Goal: Use online tool/utility: Utilize a website feature to perform a specific function

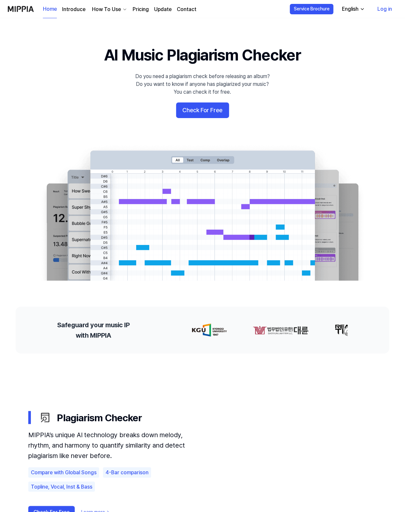
click at [205, 112] on button "Check For Free" at bounding box center [202, 110] width 53 height 16
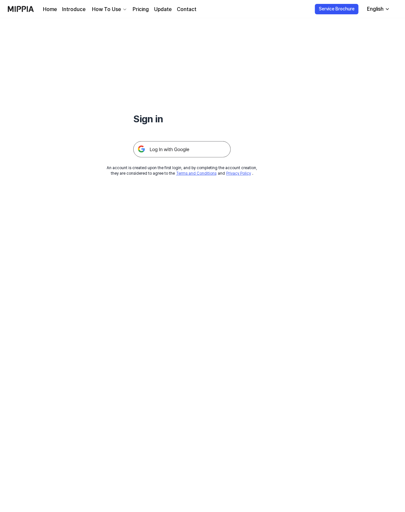
click at [179, 150] on img at bounding box center [182, 149] width 98 height 16
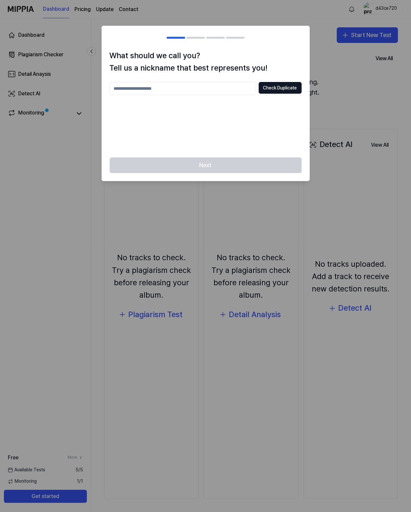
click at [160, 92] on input "text" at bounding box center [183, 88] width 146 height 13
type input "********"
click at [274, 90] on button "Check Duplicate" at bounding box center [279, 88] width 43 height 12
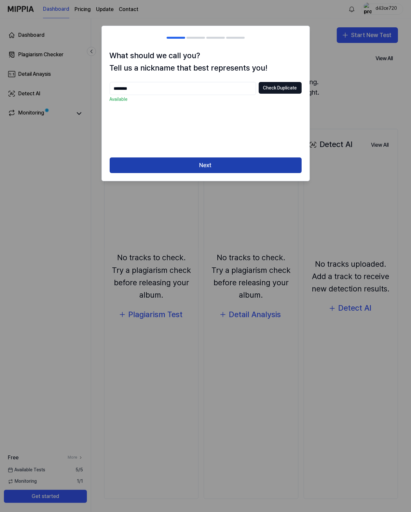
click at [218, 166] on button "Next" at bounding box center [206, 165] width 192 height 16
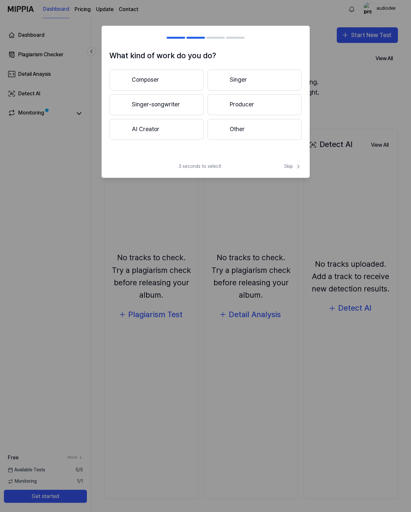
click at [156, 82] on button "Composer" at bounding box center [157, 80] width 94 height 21
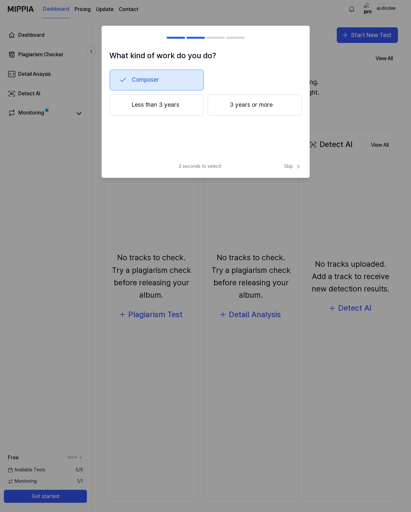
click at [227, 111] on button "3 years or more" at bounding box center [254, 104] width 94 height 21
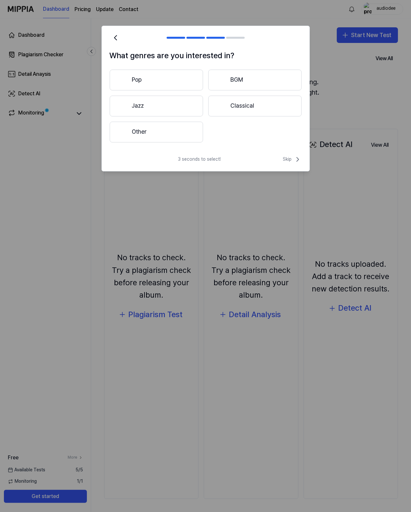
click at [182, 79] on button "Pop" at bounding box center [156, 80] width 93 height 21
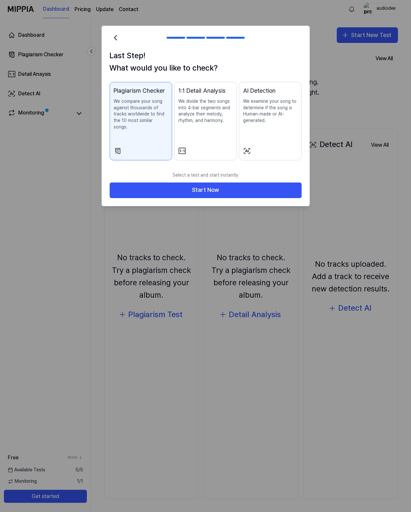
click at [192, 118] on p "We divide the two songs into 4-bar segments and analyze their melody, rhythm, a…" at bounding box center [205, 110] width 54 height 25
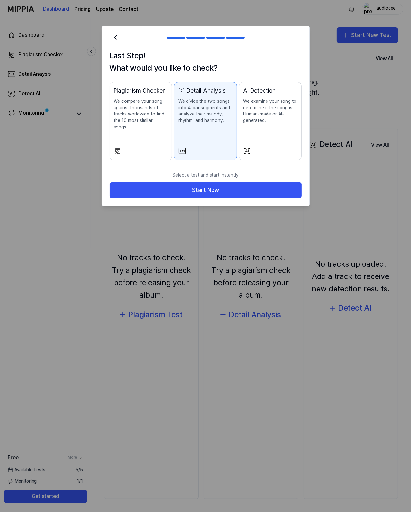
click at [133, 117] on p "We compare your song against thousands of tracks worldwide to find the 10 most …" at bounding box center [141, 114] width 54 height 32
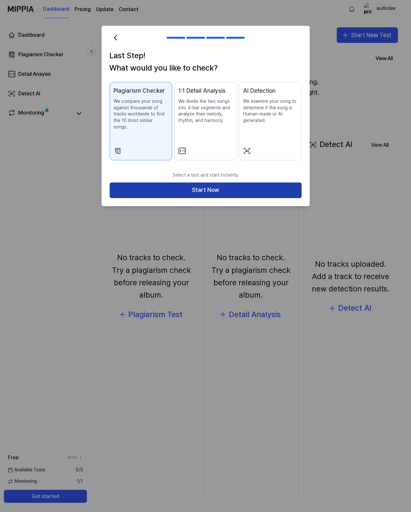
click at [213, 182] on button "Start Now" at bounding box center [206, 190] width 192 height 16
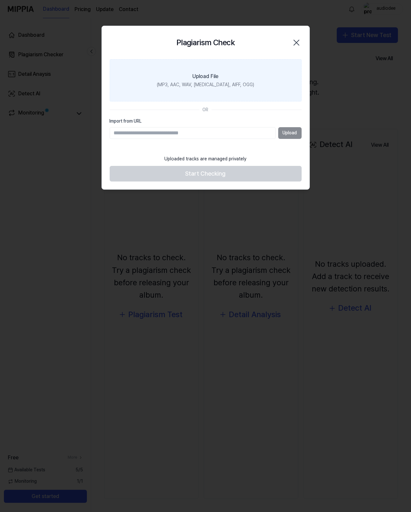
click at [205, 79] on div "Upload File" at bounding box center [205, 76] width 26 height 8
click at [0, 0] on input "Upload File (MP3, AAC, WAV, [MEDICAL_DATA], AIFF, OGG)" at bounding box center [0, 0] width 0 height 0
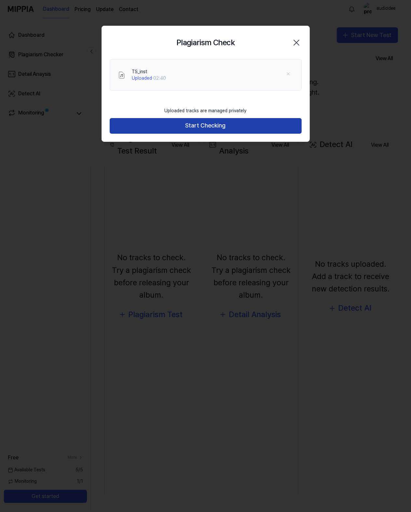
click at [214, 126] on button "Start Checking" at bounding box center [206, 126] width 192 height 16
click at [200, 125] on button "Start Checking" at bounding box center [206, 126] width 192 height 16
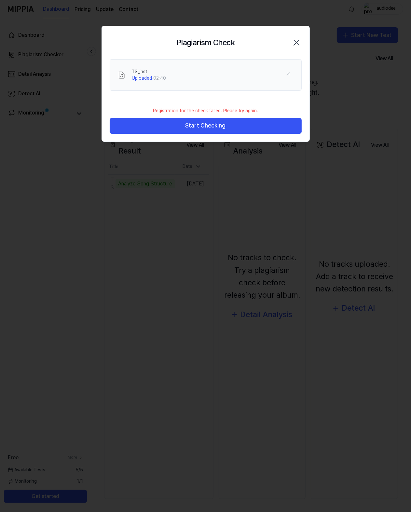
click at [178, 74] on div "TS_inst Uploaded · 02:40" at bounding box center [212, 75] width 161 height 13
click at [136, 74] on div "TS_inst" at bounding box center [149, 72] width 34 height 7
click at [137, 80] on span "Uploaded" at bounding box center [142, 77] width 20 height 5
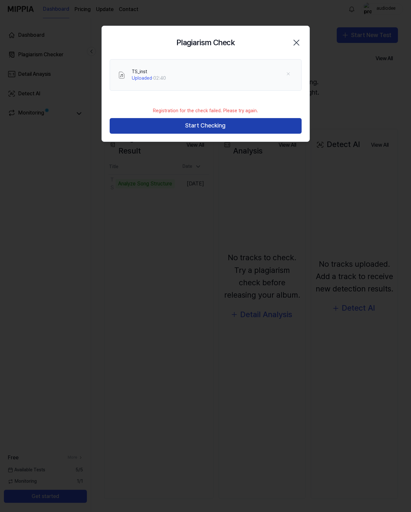
click at [192, 125] on button "Start Checking" at bounding box center [206, 126] width 192 height 16
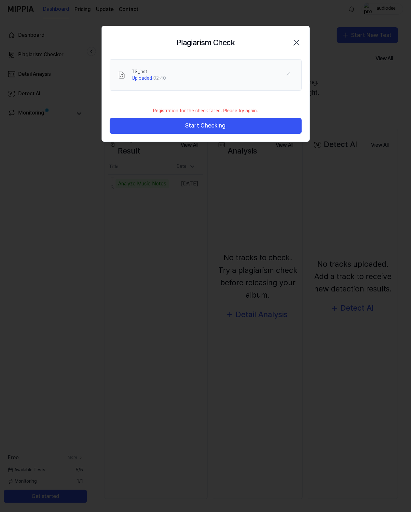
click at [299, 44] on icon "button" at bounding box center [296, 42] width 10 height 10
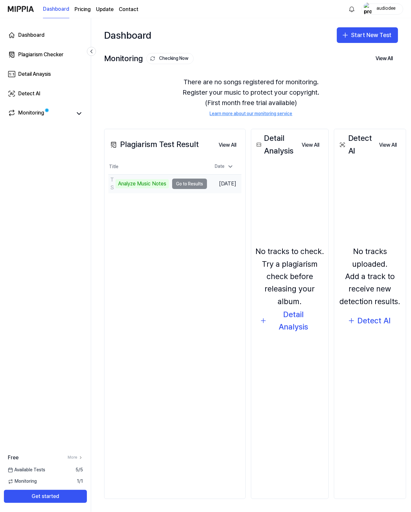
click at [188, 184] on td "TS_inst Analyze Music Notes Go to Results" at bounding box center [157, 184] width 98 height 18
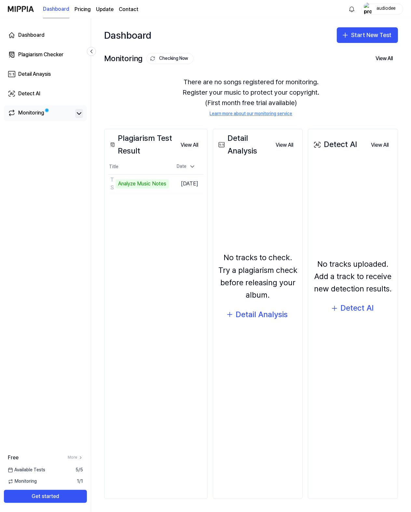
click at [81, 113] on icon at bounding box center [79, 114] width 8 height 8
click at [78, 114] on icon at bounding box center [79, 114] width 8 height 8
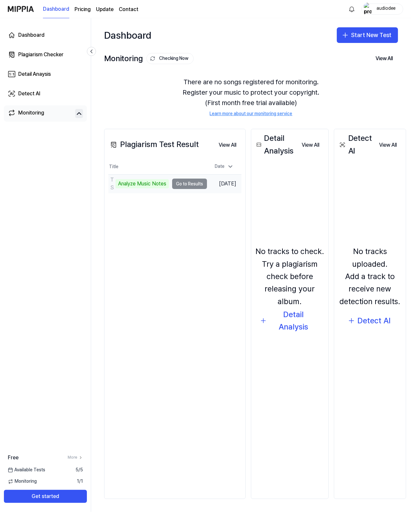
click at [183, 186] on td "TS_inst Analyze Music Notes Go to Results" at bounding box center [157, 184] width 98 height 18
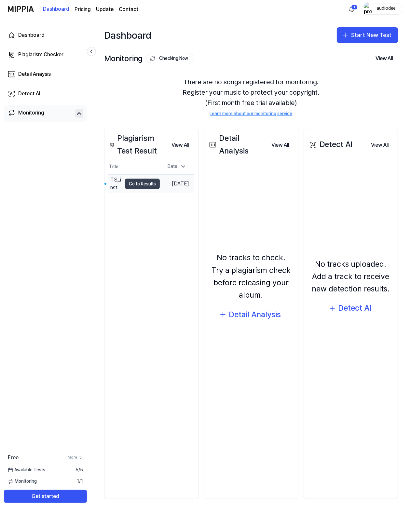
click at [141, 183] on button "Go to Results" at bounding box center [142, 183] width 35 height 10
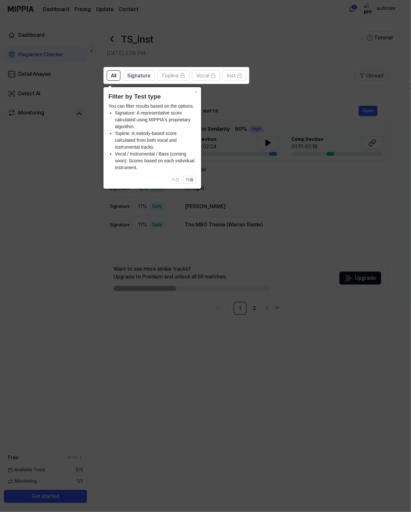
click at [152, 146] on li "Topline: A melody-based score calculated from both vocal and instrumental track…" at bounding box center [155, 140] width 81 height 20
click at [196, 93] on button "×" at bounding box center [195, 91] width 10 height 9
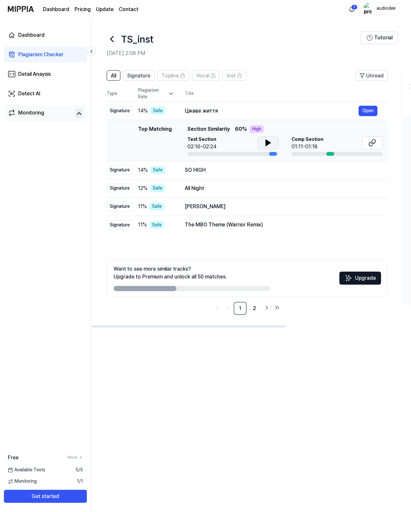
click at [266, 146] on icon at bounding box center [268, 143] width 8 height 8
click at [375, 144] on icon at bounding box center [372, 143] width 8 height 8
click at [265, 172] on div "SO HIGH" at bounding box center [272, 170] width 174 height 8
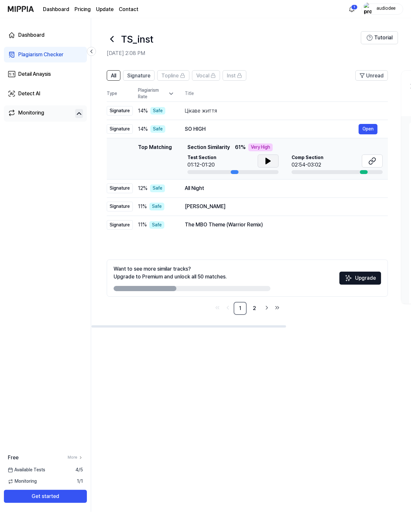
click at [266, 159] on icon at bounding box center [268, 161] width 5 height 6
click at [368, 164] on icon at bounding box center [372, 161] width 8 height 8
click at [216, 189] on div "All Night" at bounding box center [272, 188] width 174 height 8
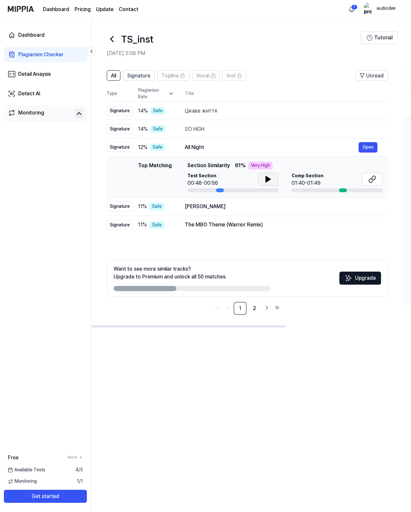
click at [268, 179] on icon at bounding box center [268, 179] width 5 height 6
click at [374, 183] on icon at bounding box center [372, 179] width 8 height 8
click at [265, 207] on div "[PERSON_NAME]" at bounding box center [272, 206] width 174 height 8
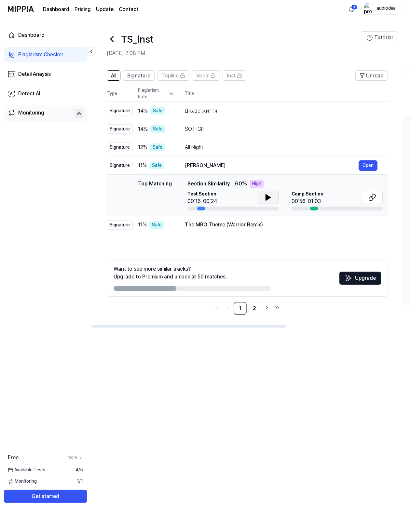
click at [264, 201] on button at bounding box center [267, 197] width 21 height 13
click at [378, 200] on button at bounding box center [371, 197] width 21 height 13
click at [214, 225] on div "The MBO Theme (Warrior Remix)" at bounding box center [272, 225] width 174 height 8
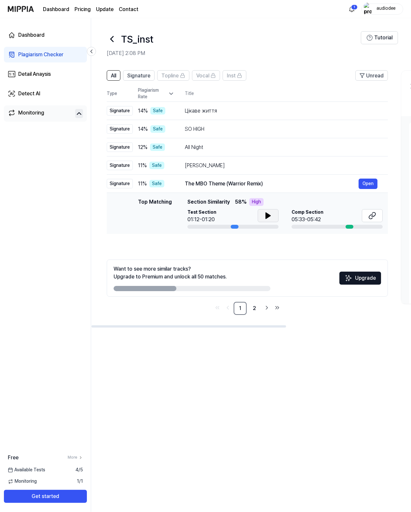
click at [262, 218] on button at bounding box center [267, 215] width 21 height 13
click at [373, 220] on button at bounding box center [371, 215] width 21 height 13
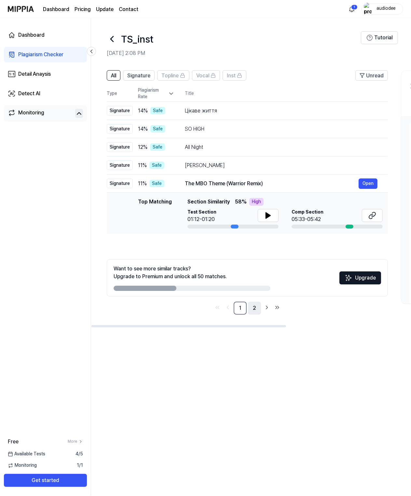
click at [252, 306] on link "2" at bounding box center [254, 308] width 13 height 13
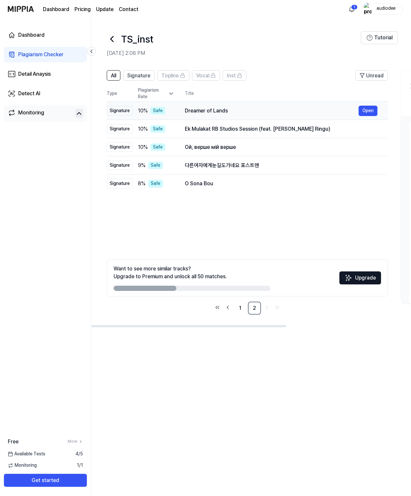
click at [235, 112] on div "Dreamer of Lands" at bounding box center [272, 111] width 174 height 8
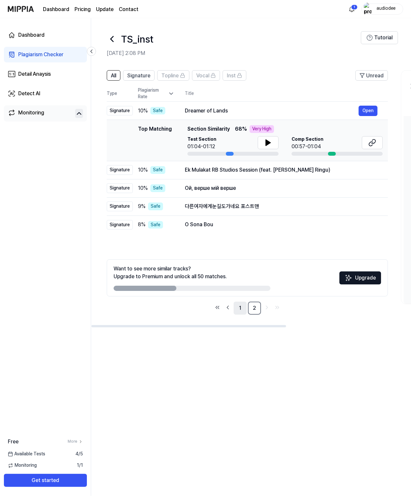
click at [241, 311] on link "1" at bounding box center [239, 308] width 13 height 13
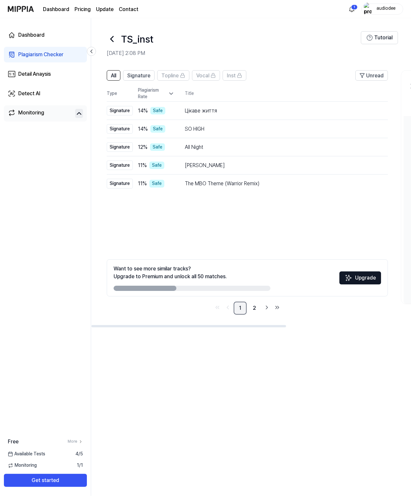
click at [239, 306] on link "1" at bounding box center [239, 308] width 13 height 13
drag, startPoint x: 161, startPoint y: 290, endPoint x: 237, endPoint y: 288, distance: 75.4
click at [237, 288] on div at bounding box center [191, 288] width 157 height 5
click at [354, 372] on div "All Signature Topline Vocal Inst Unread All Signature Topline Vocal Inst Type P…" at bounding box center [251, 280] width 320 height 432
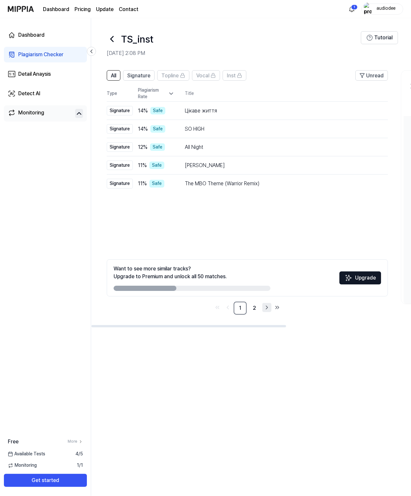
click at [267, 307] on icon "Go to next page" at bounding box center [267, 307] width 2 height 3
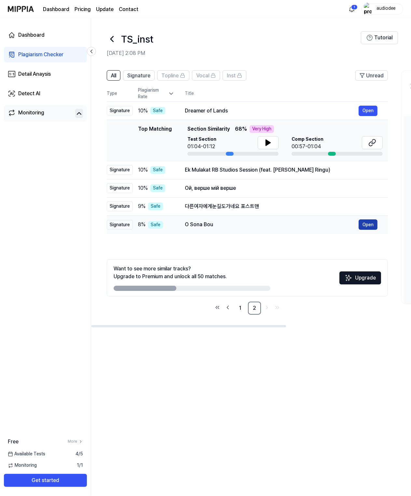
click at [360, 226] on button "Open" at bounding box center [367, 224] width 19 height 10
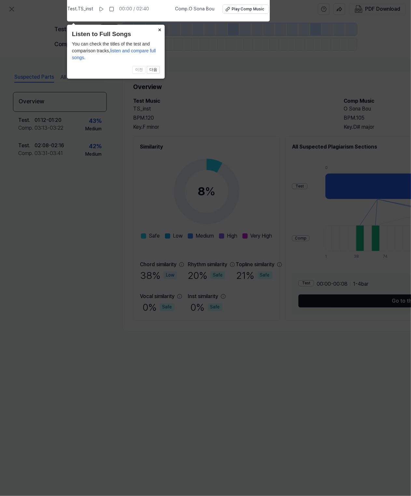
click at [158, 30] on button "×" at bounding box center [159, 29] width 10 height 9
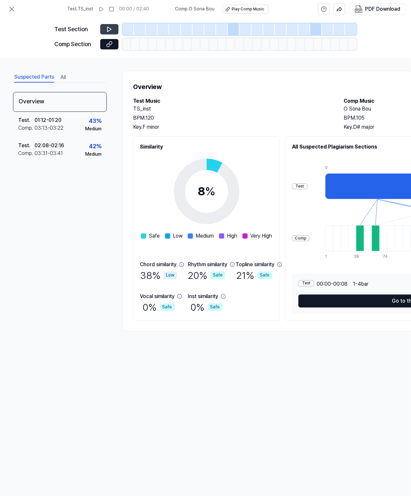
click at [112, 31] on button at bounding box center [109, 29] width 18 height 10
click at [108, 30] on icon at bounding box center [109, 29] width 7 height 7
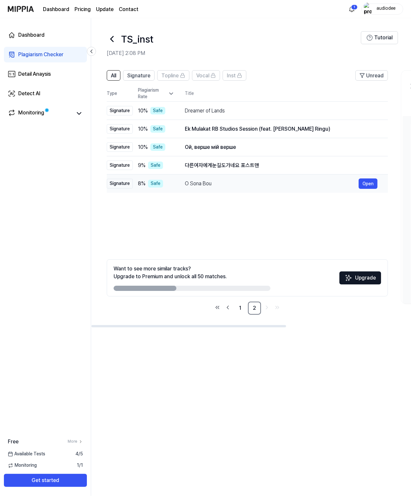
click at [242, 184] on div "O Sona Bou" at bounding box center [272, 184] width 174 height 8
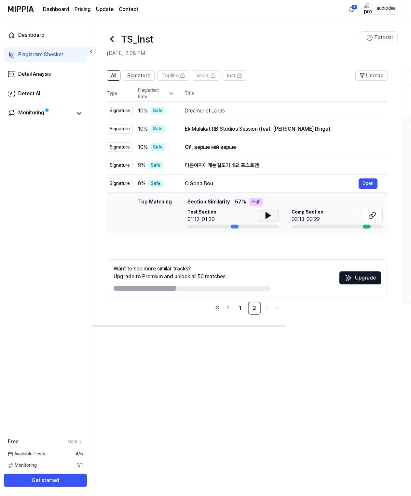
click at [266, 217] on icon at bounding box center [268, 216] width 5 height 6
click at [367, 216] on button at bounding box center [371, 215] width 21 height 13
click at [351, 10] on html "Dashboard Pricing Update Contact 1 audiodee Dashboard Plagiarism Checker Detail…" at bounding box center [205, 248] width 411 height 496
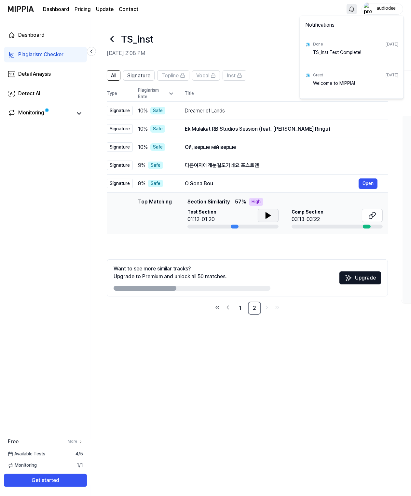
click at [247, 380] on html "Dashboard Pricing Update Contact audiodee Dashboard Plagiarism Checker Detail A…" at bounding box center [205, 248] width 411 height 496
